Goal: Transaction & Acquisition: Purchase product/service

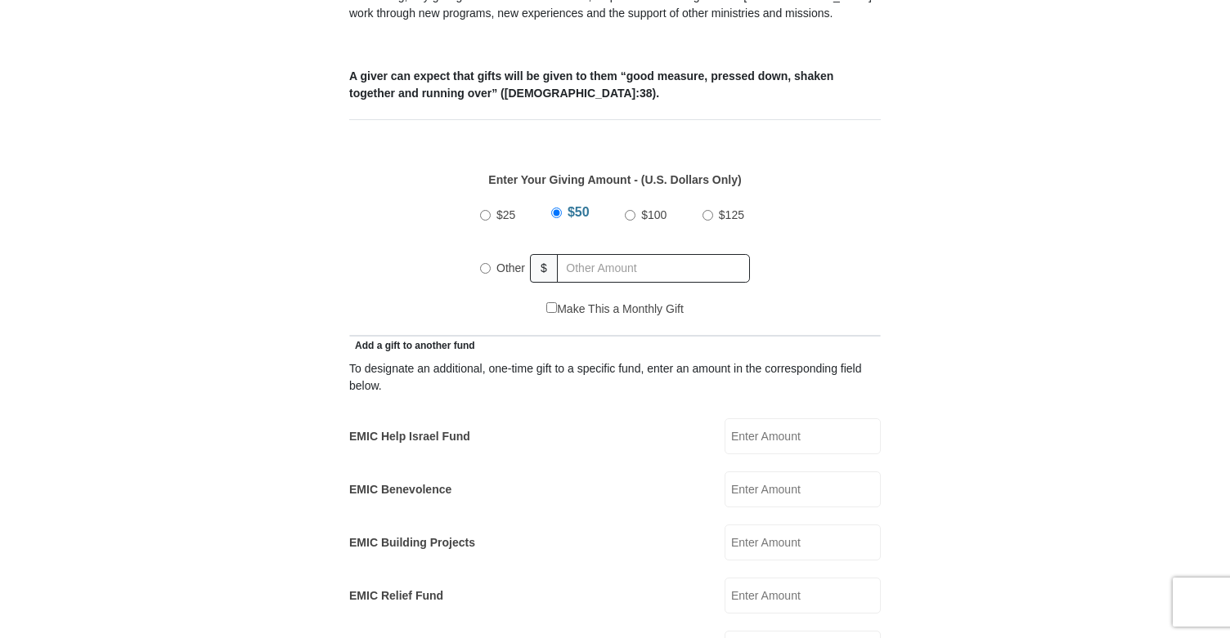
scroll to position [638, 0]
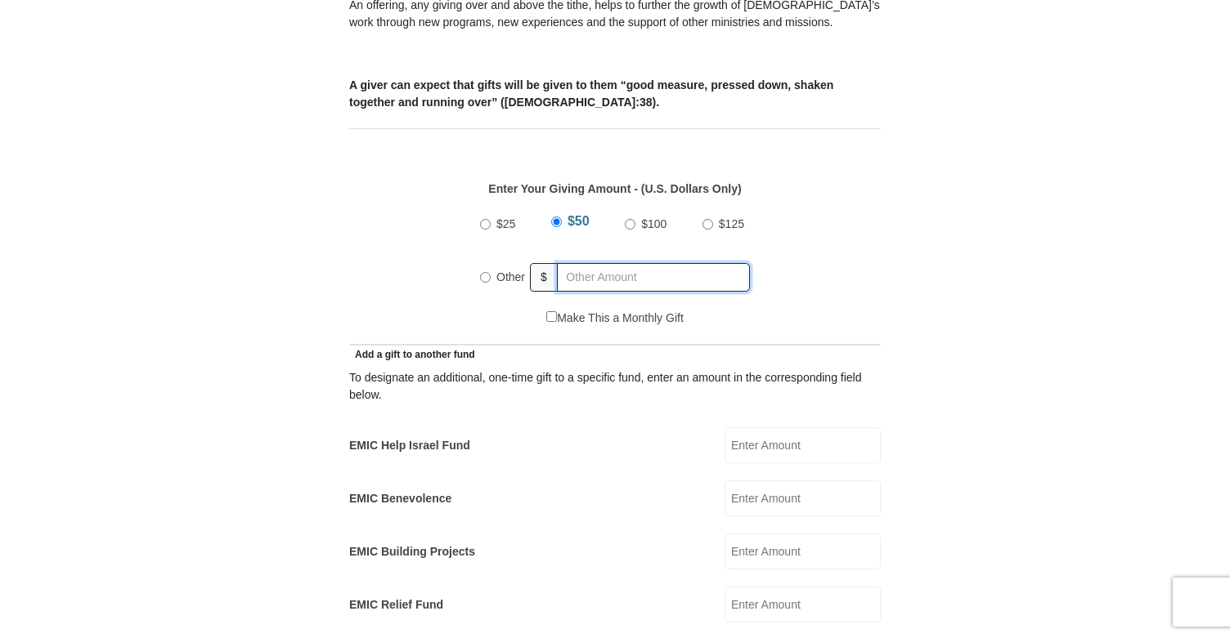
radio input "true"
click at [594, 263] on input "text" at bounding box center [655, 277] width 187 height 29
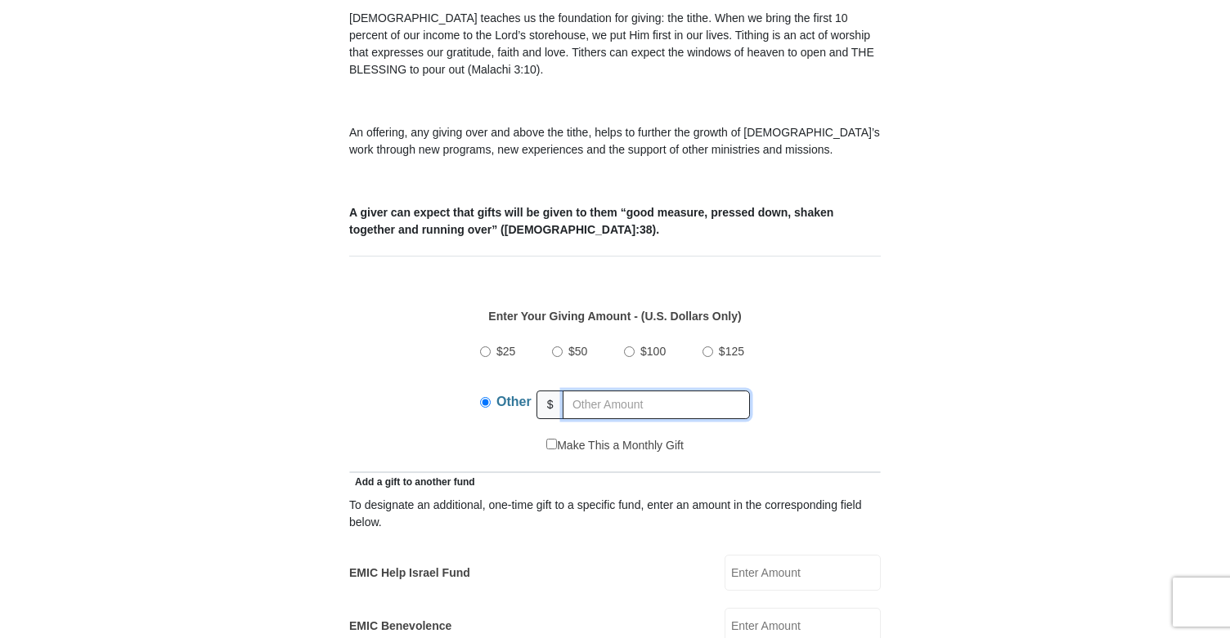
scroll to position [514, 0]
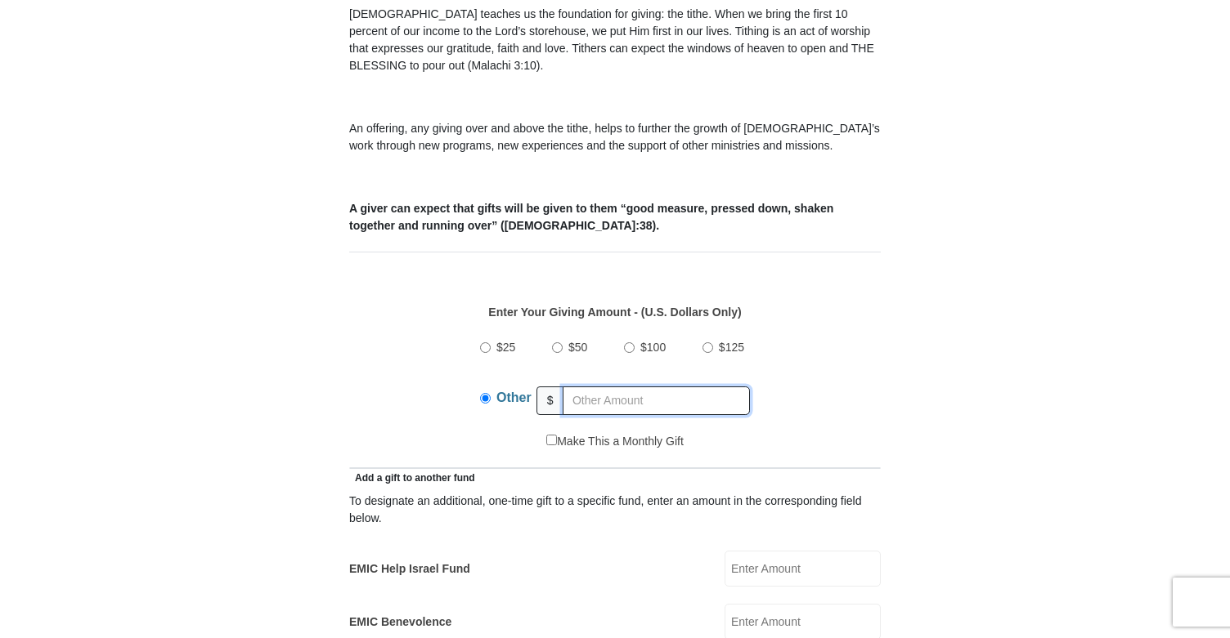
click at [599, 387] on input "text" at bounding box center [655, 401] width 187 height 29
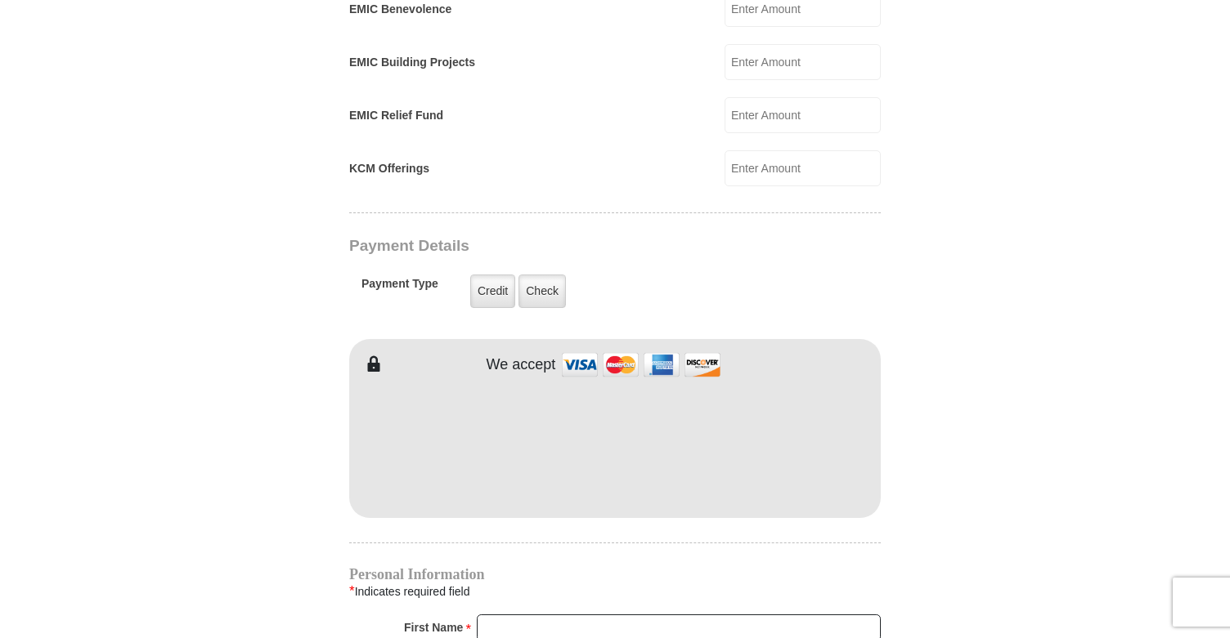
scroll to position [1131, 0]
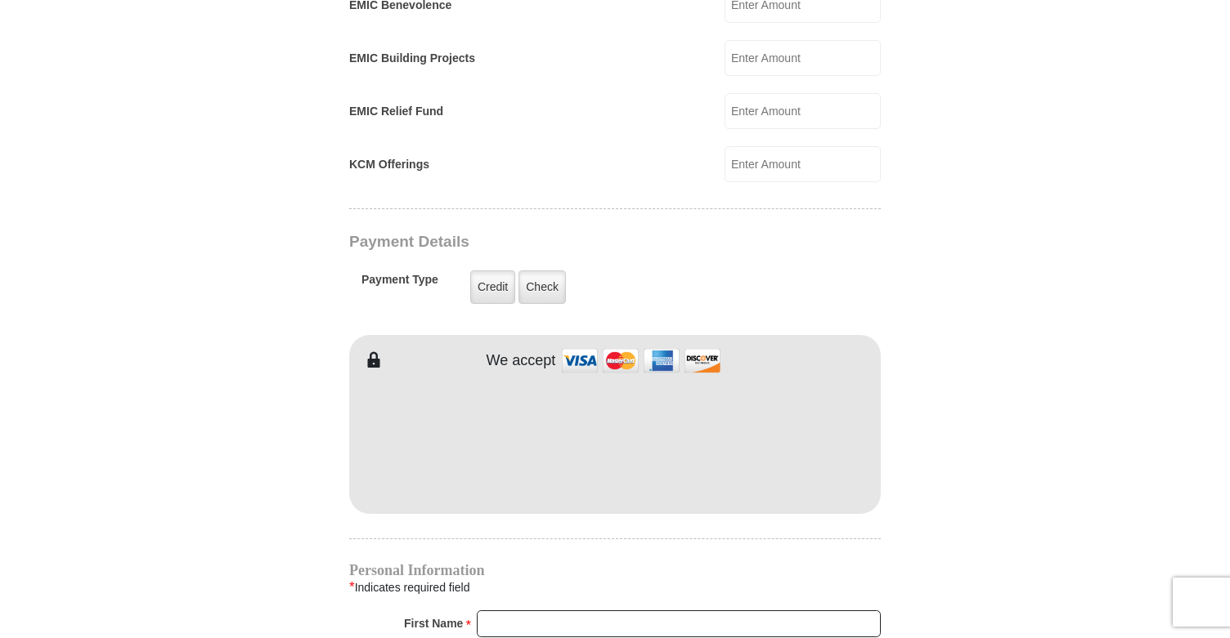
type input "185."
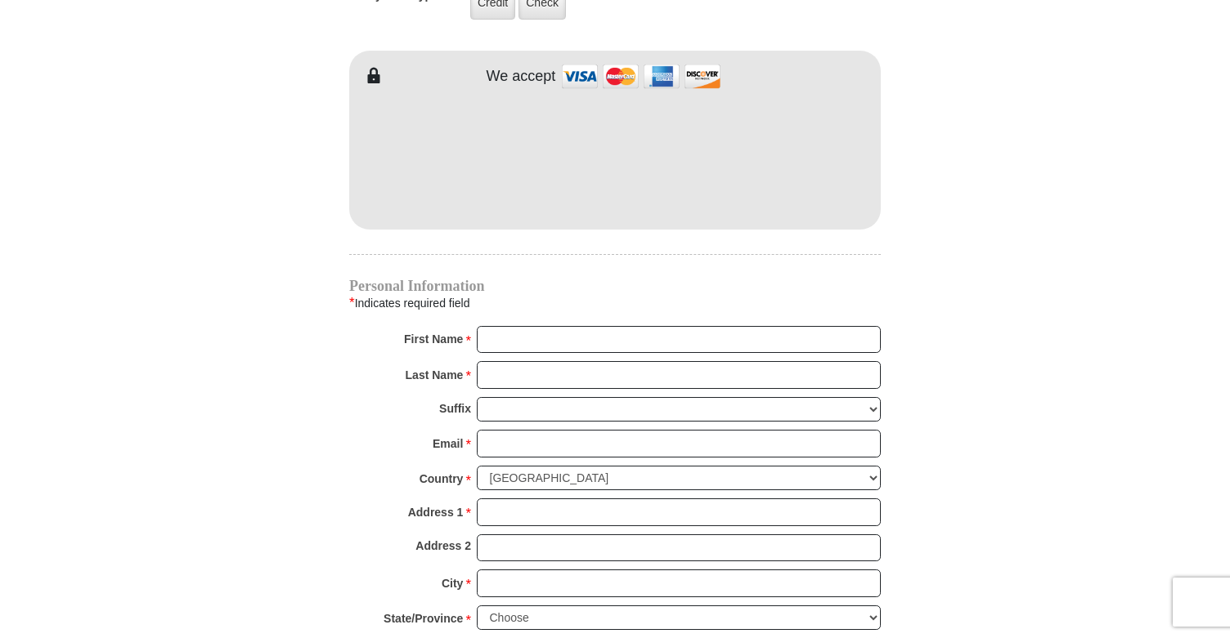
scroll to position [1284, 0]
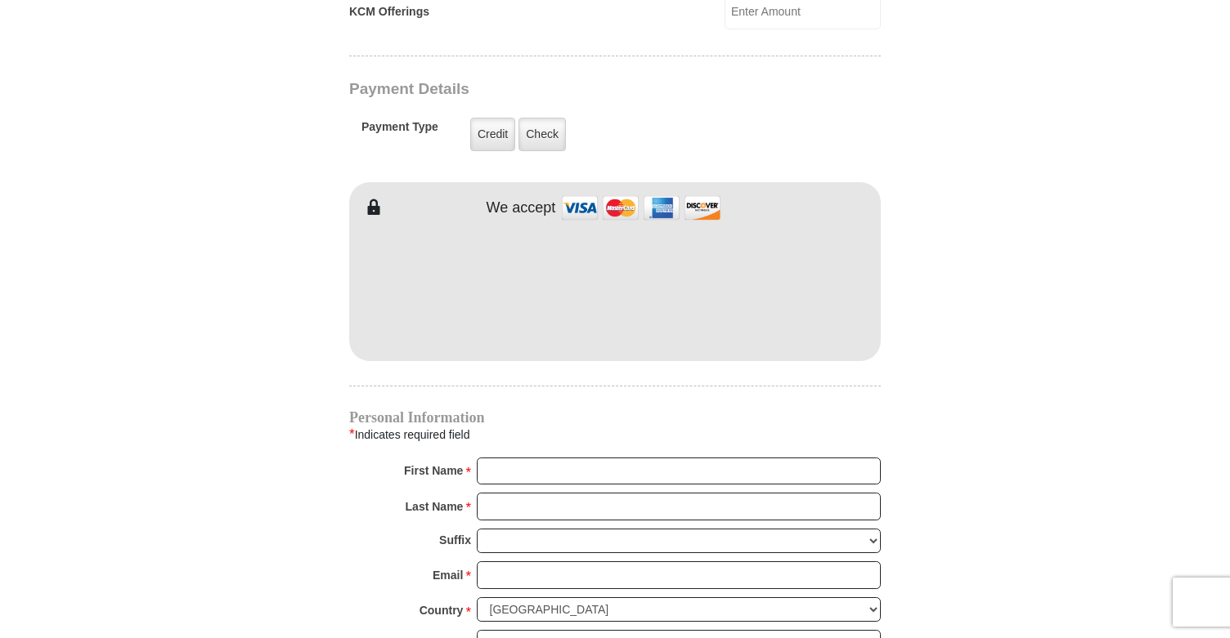
click at [548, 111] on div "Credit Credit Check Check" at bounding box center [508, 134] width 99 height 47
click at [547, 118] on label "Check" at bounding box center [541, 135] width 47 height 34
click at [0, 0] on input "Check" at bounding box center [0, 0] width 0 height 0
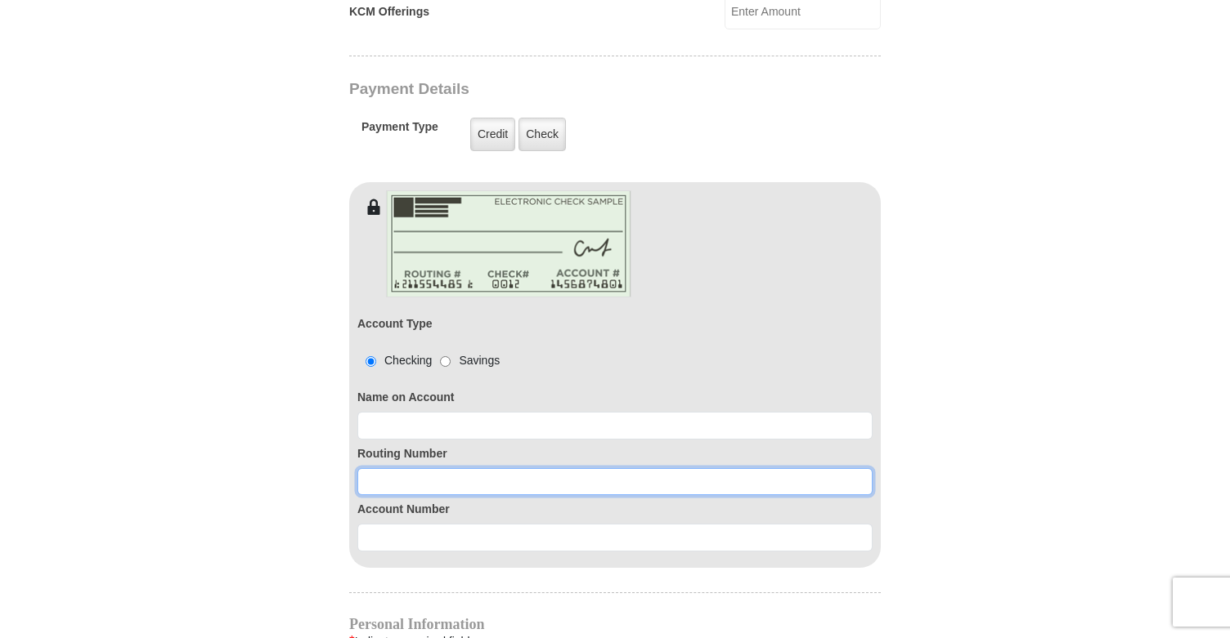
click at [455, 468] on input at bounding box center [614, 482] width 515 height 28
paste input "314089681"
type input "314089681"
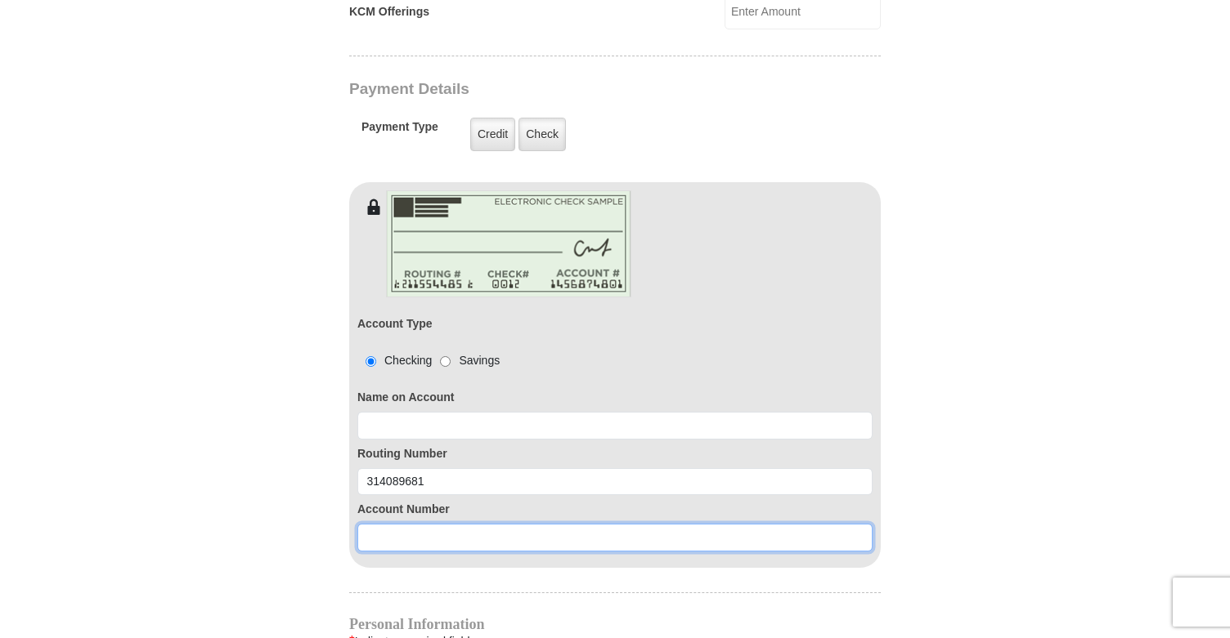
click at [437, 524] on input at bounding box center [614, 538] width 515 height 28
type input "6847031"
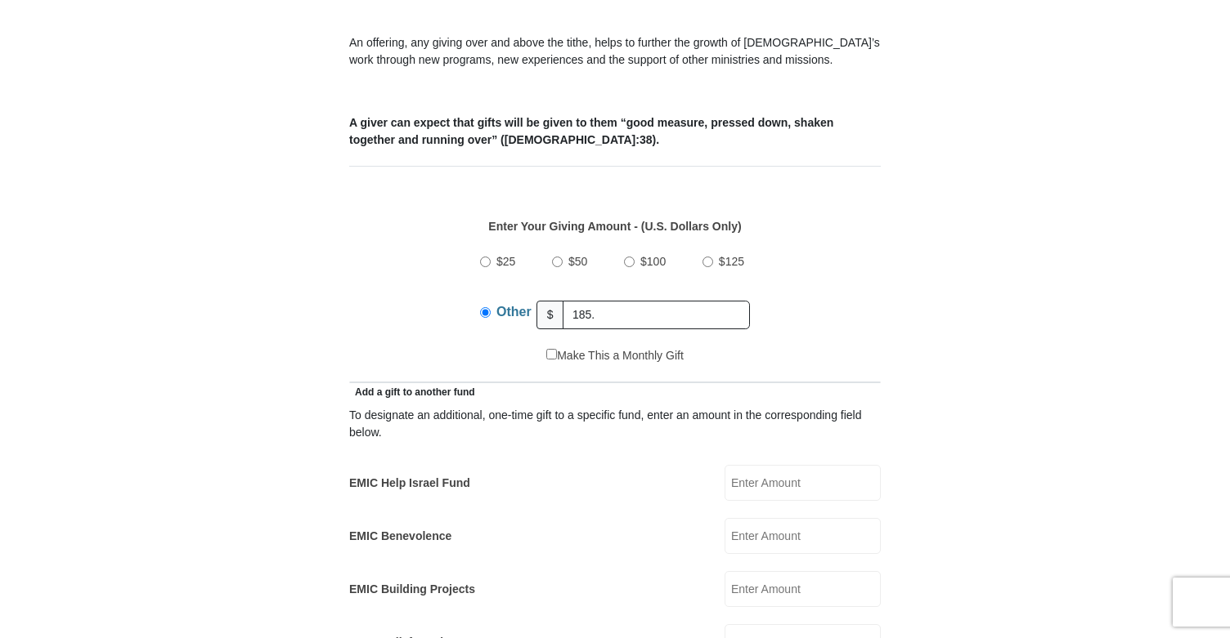
scroll to position [563, 0]
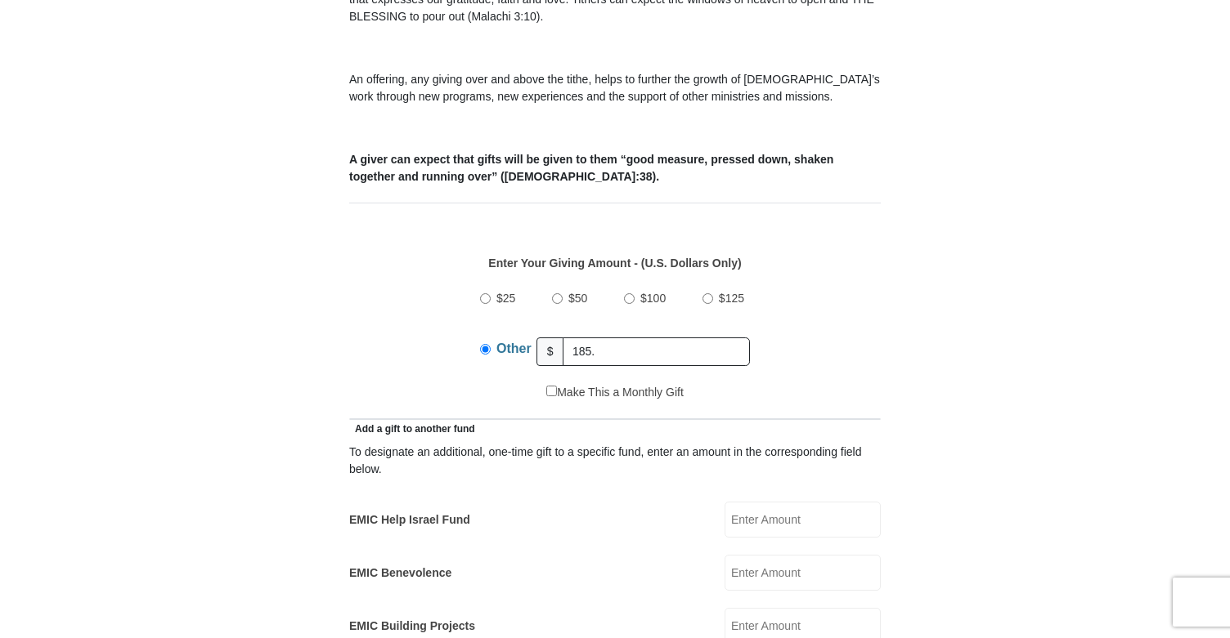
type input "[PERSON_NAME]"
click at [607, 338] on input "185." at bounding box center [655, 352] width 187 height 29
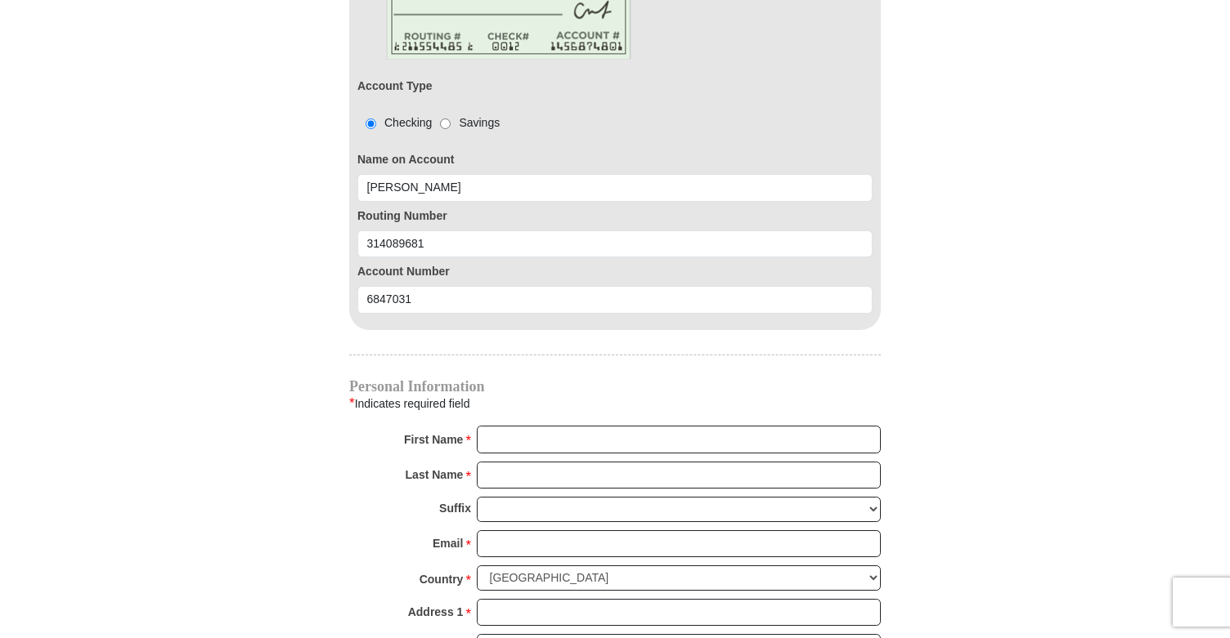
scroll to position [1548, 0]
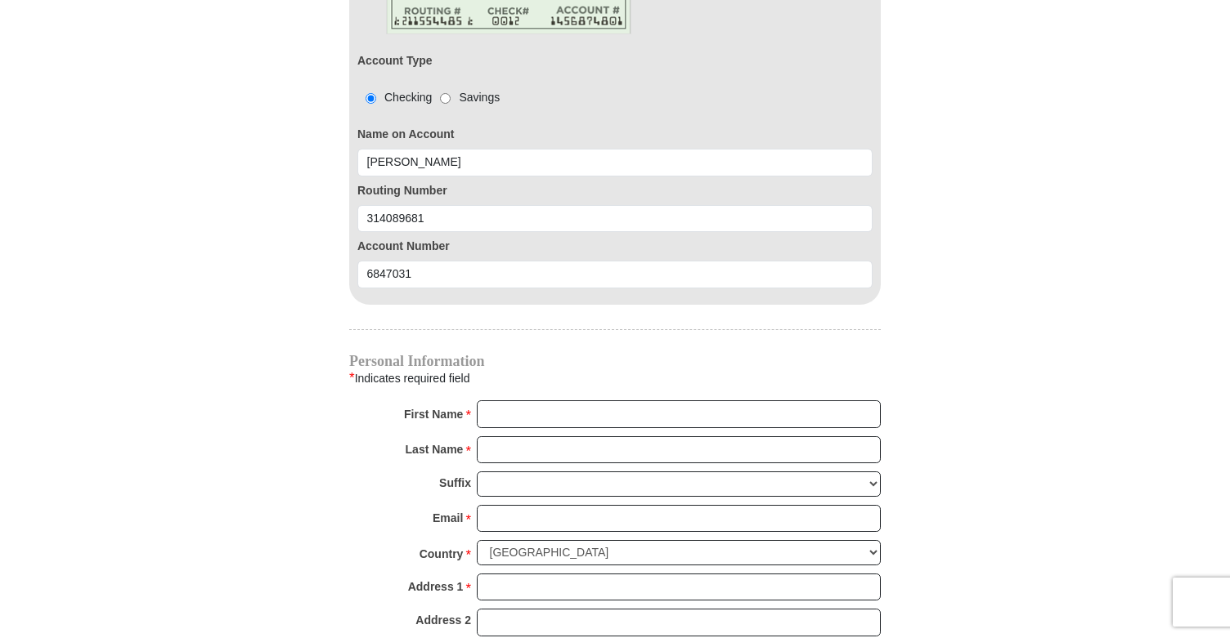
type input "185"
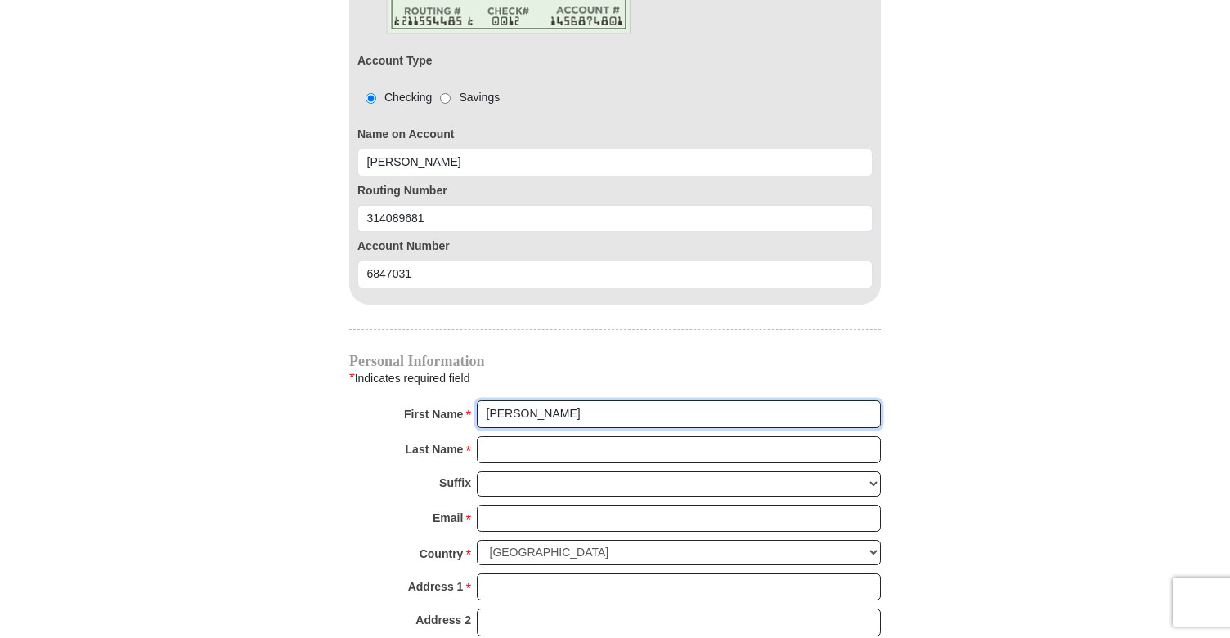
type input "[PERSON_NAME]"
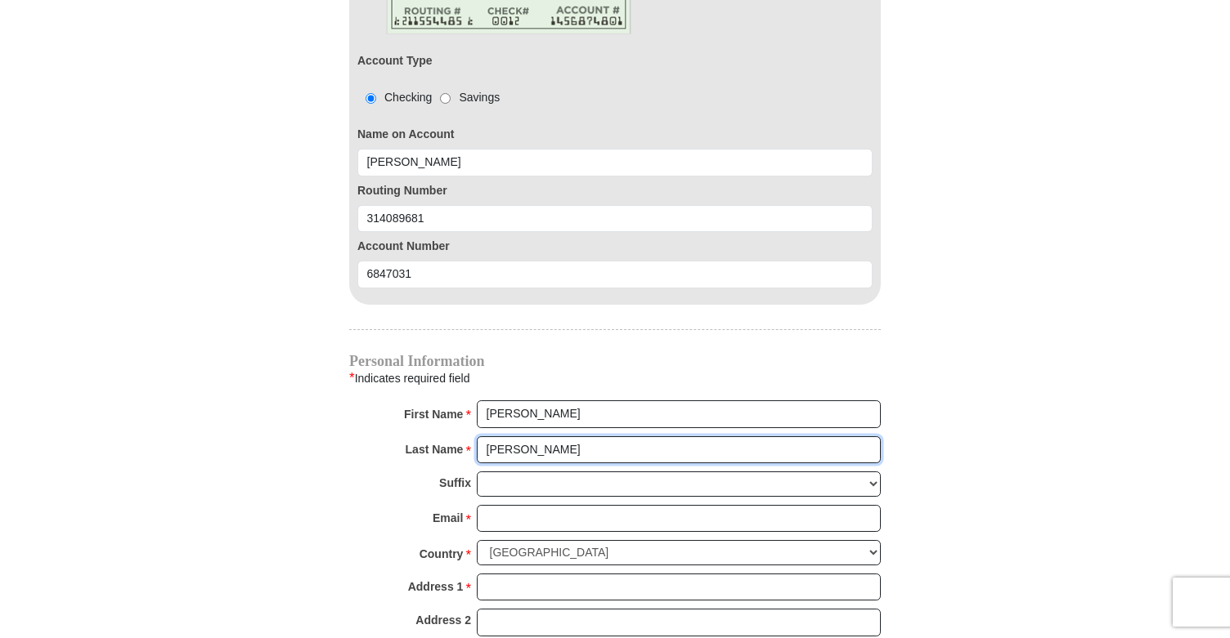
type input "[PERSON_NAME]"
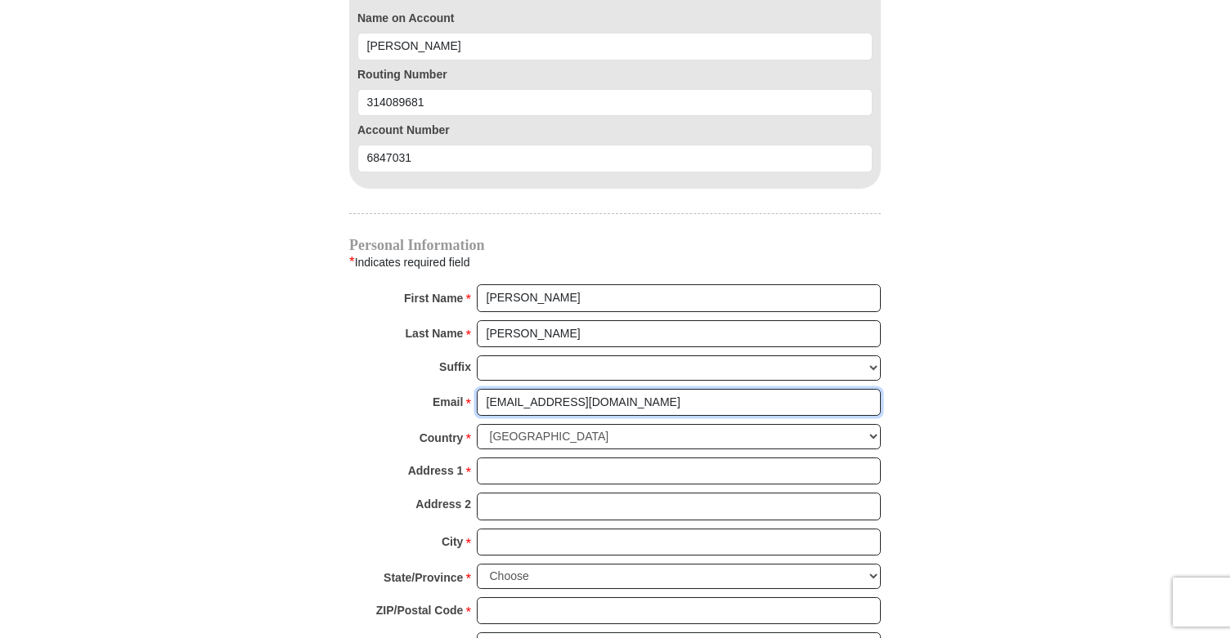
scroll to position [1709, 0]
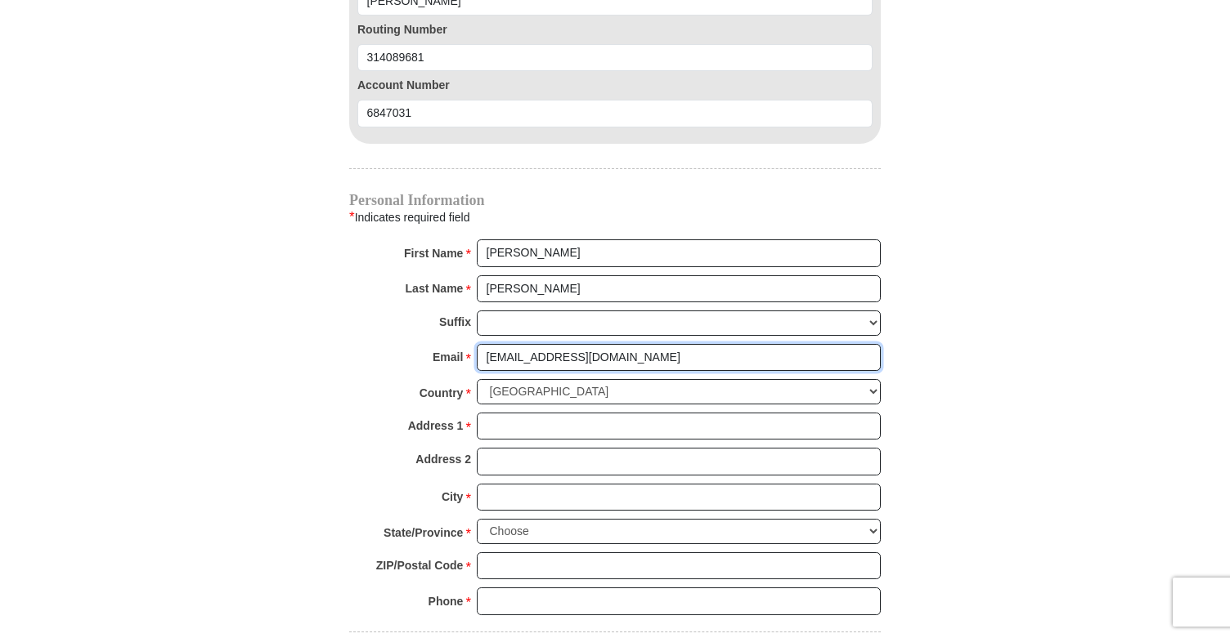
type input "[EMAIL_ADDRESS][DOMAIN_NAME]"
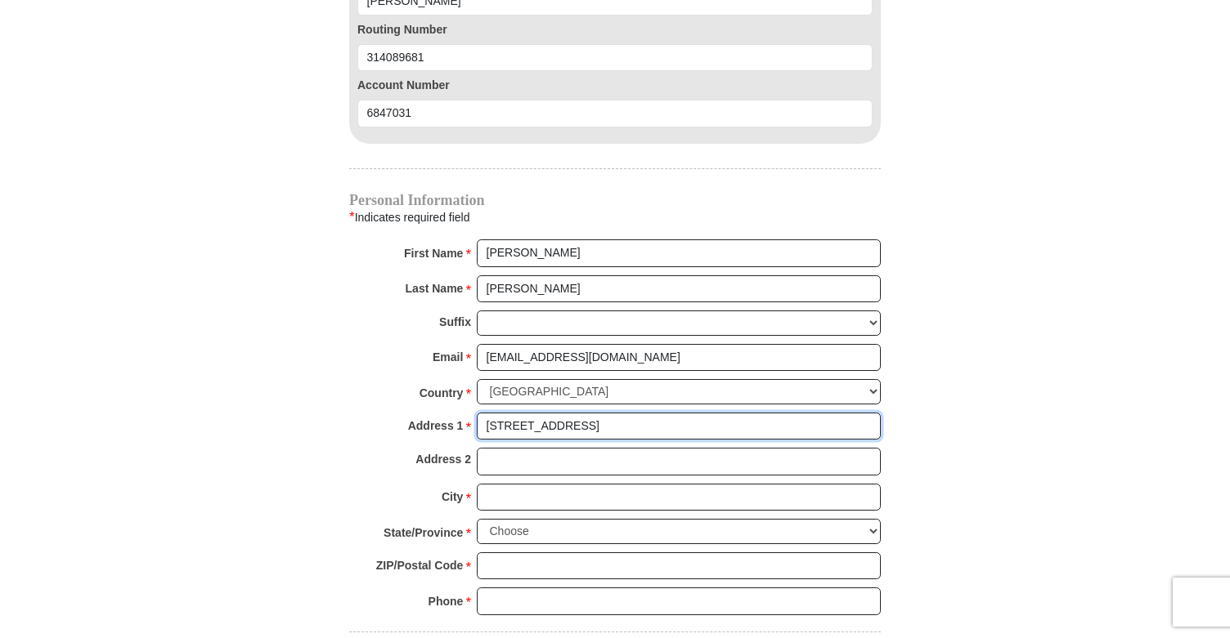
type input "[STREET_ADDRESS]"
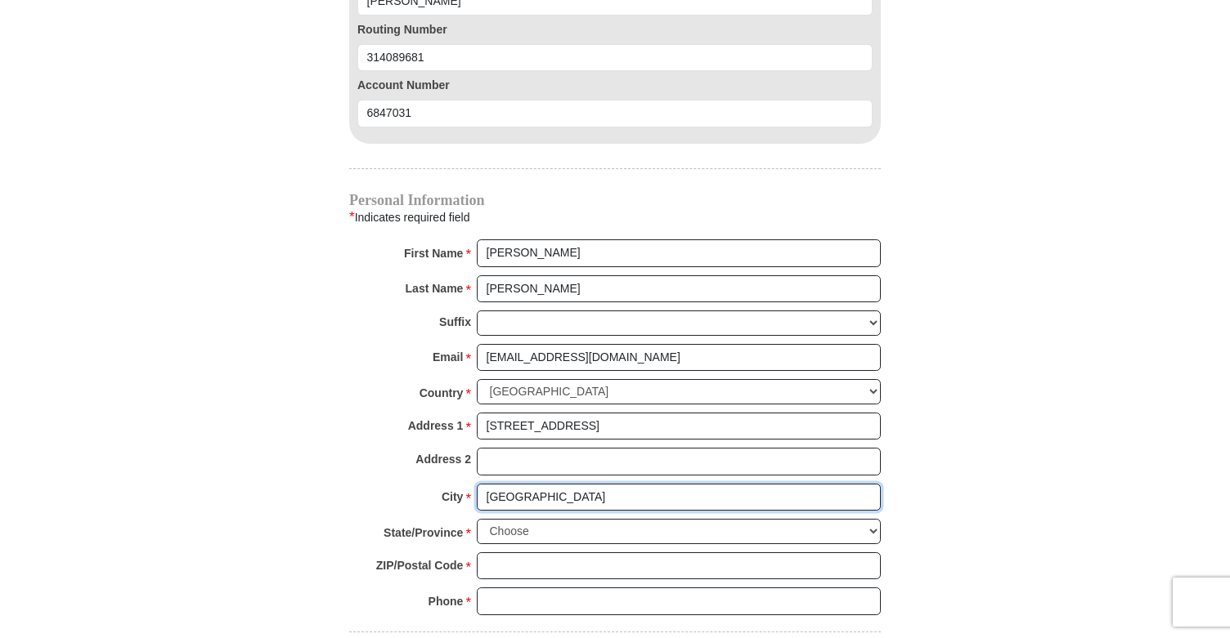
type input "[GEOGRAPHIC_DATA]"
select select "[GEOGRAPHIC_DATA]"
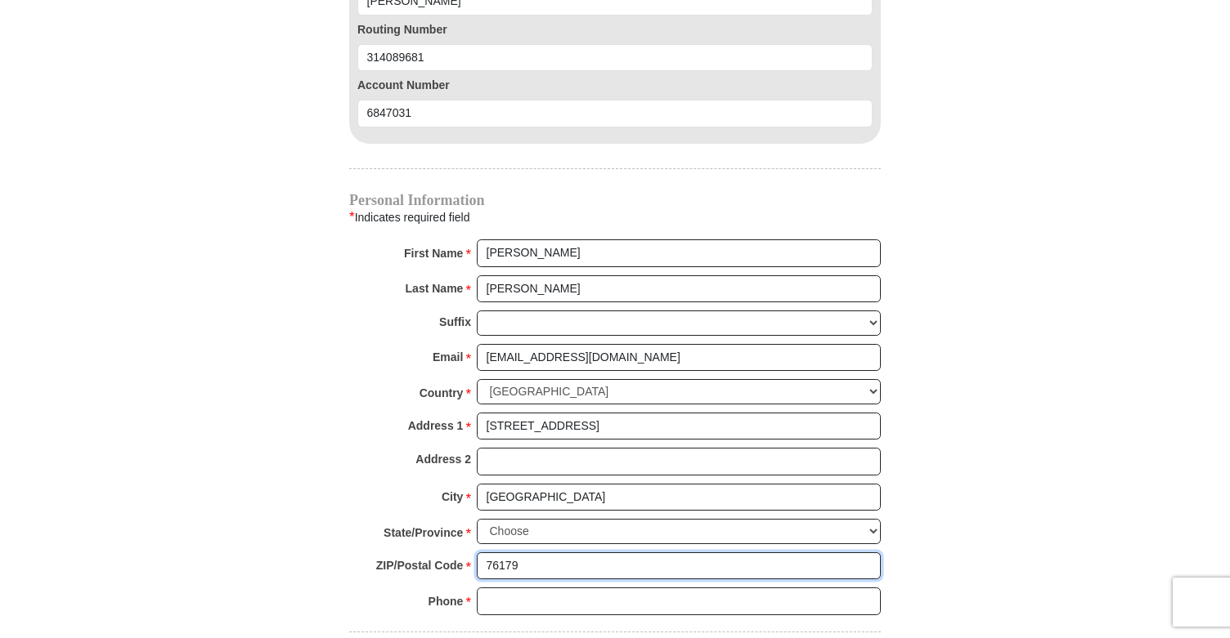
type input "76179"
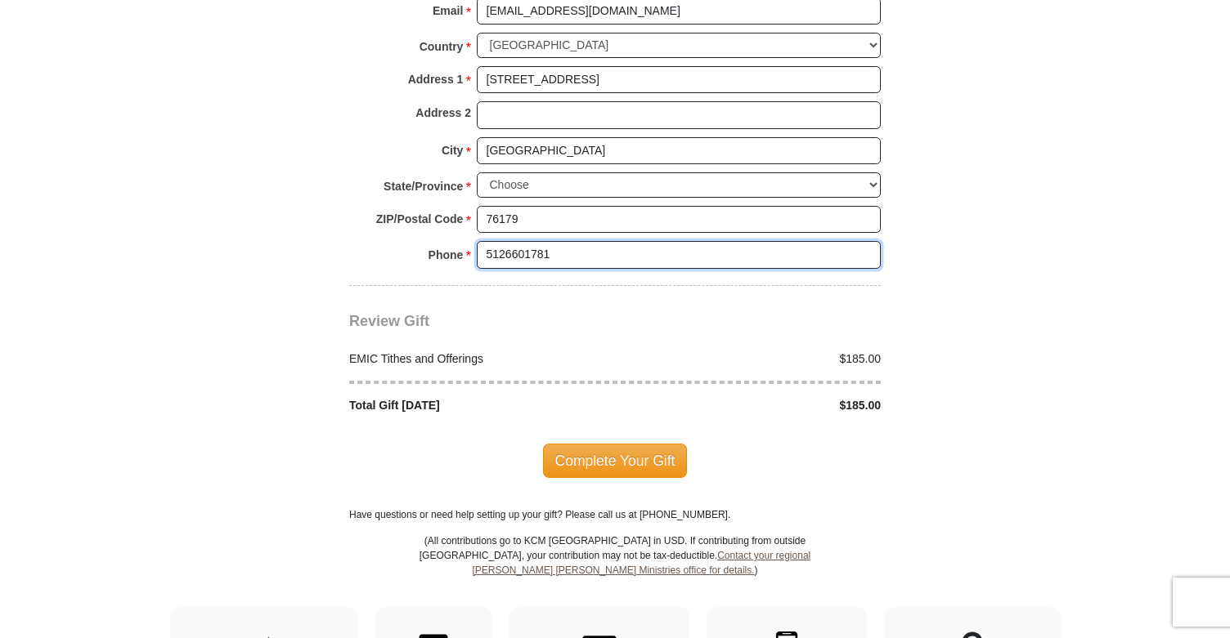
scroll to position [2064, 0]
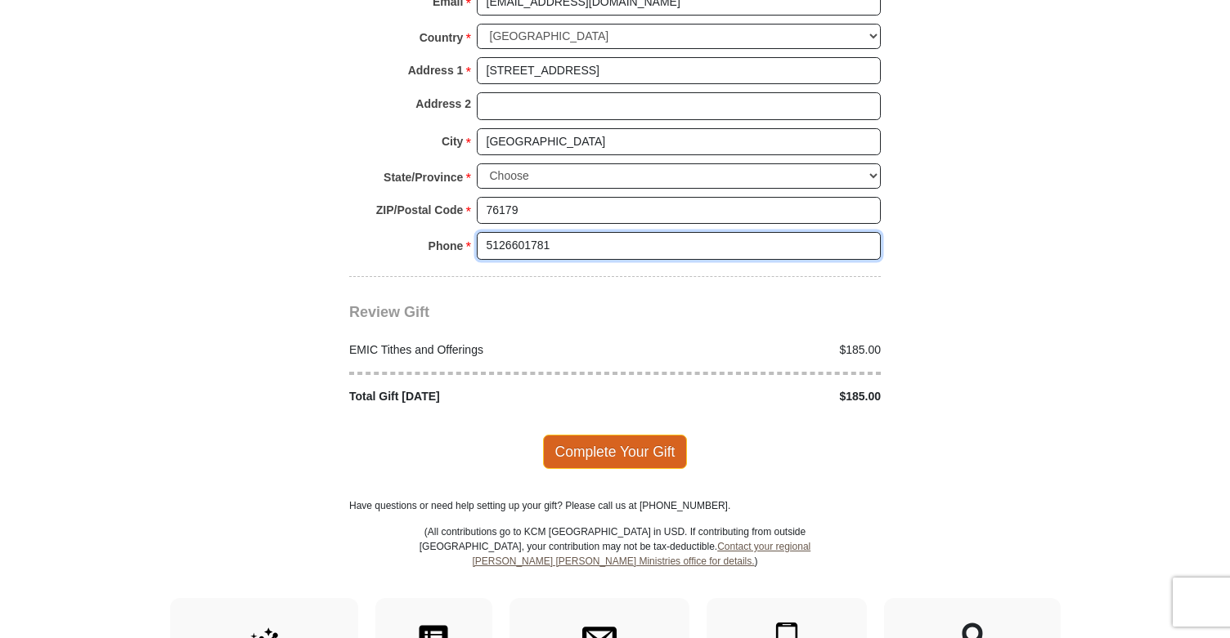
type input "5126601781"
click at [642, 435] on span "Complete Your Gift" at bounding box center [615, 452] width 145 height 34
